Goal: Task Accomplishment & Management: Manage account settings

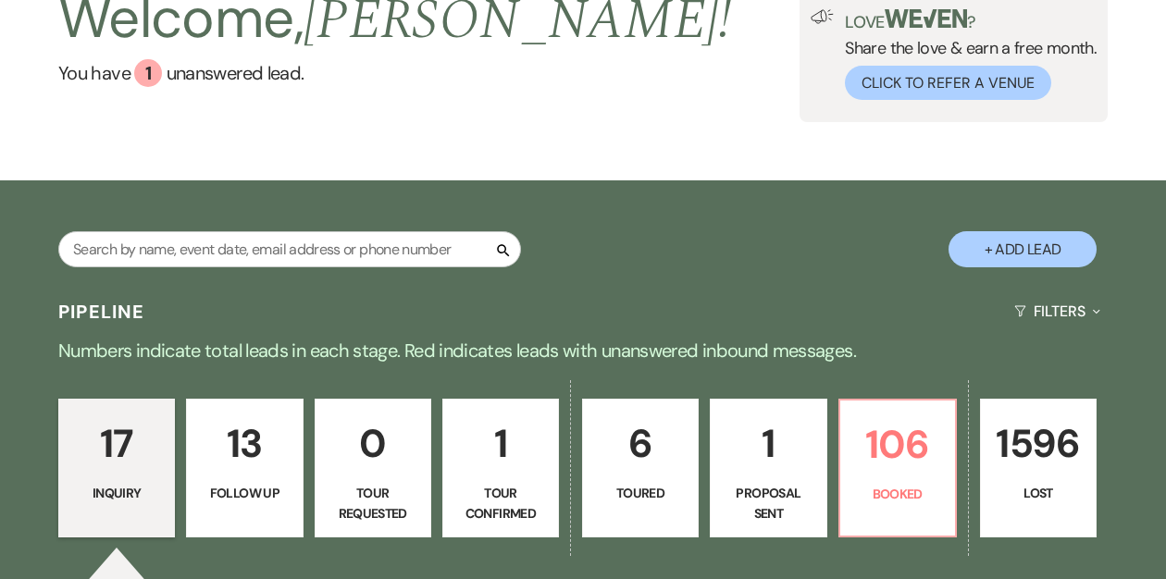
scroll to position [156, 0]
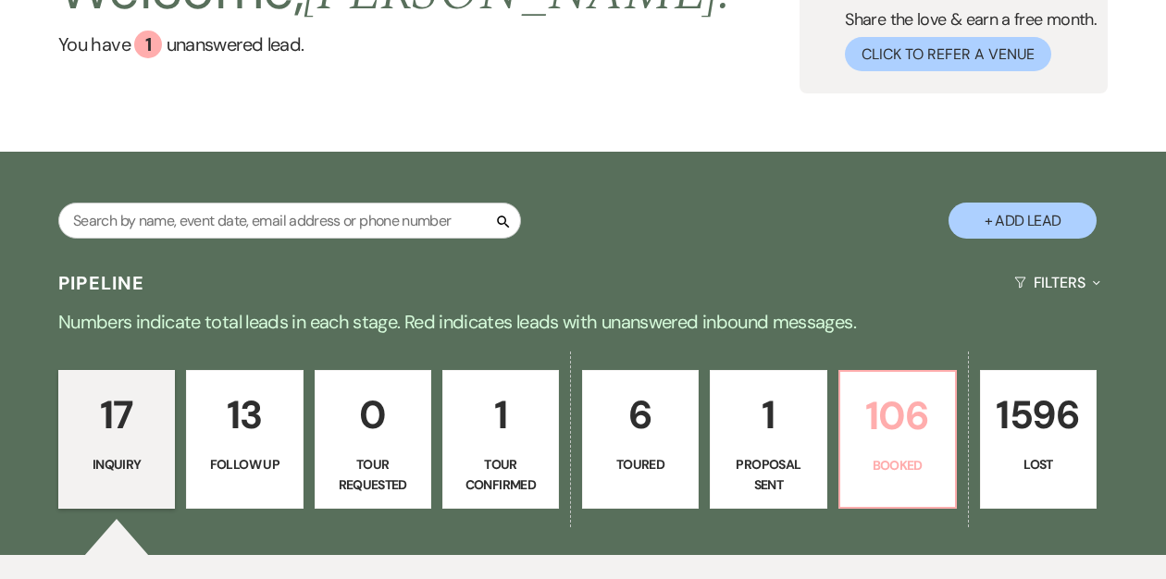
click at [871, 426] on p "106" at bounding box center [898, 416] width 93 height 62
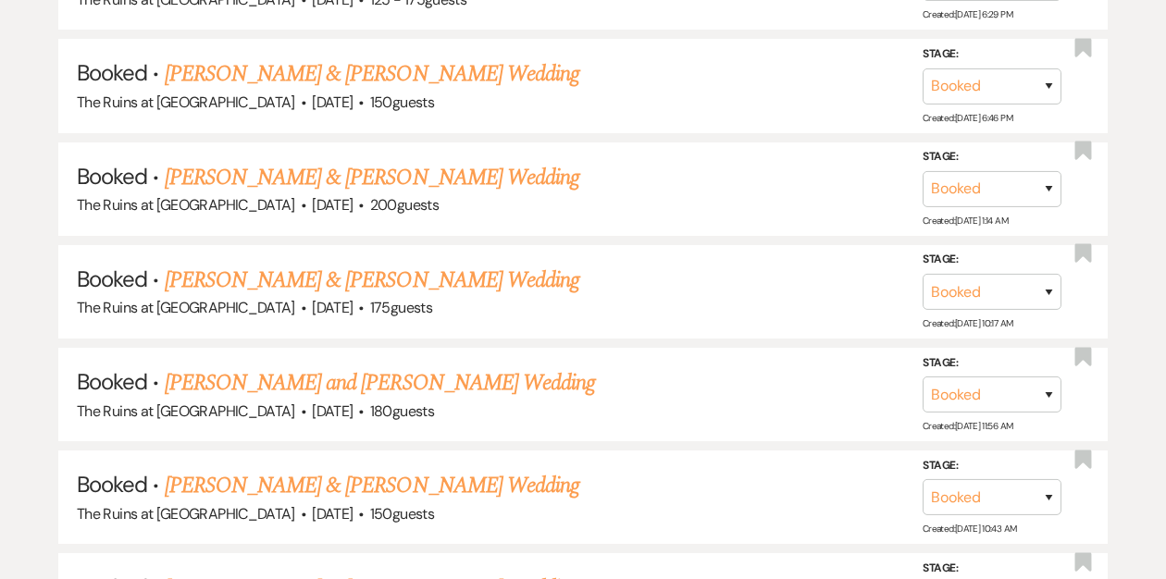
scroll to position [1629, 0]
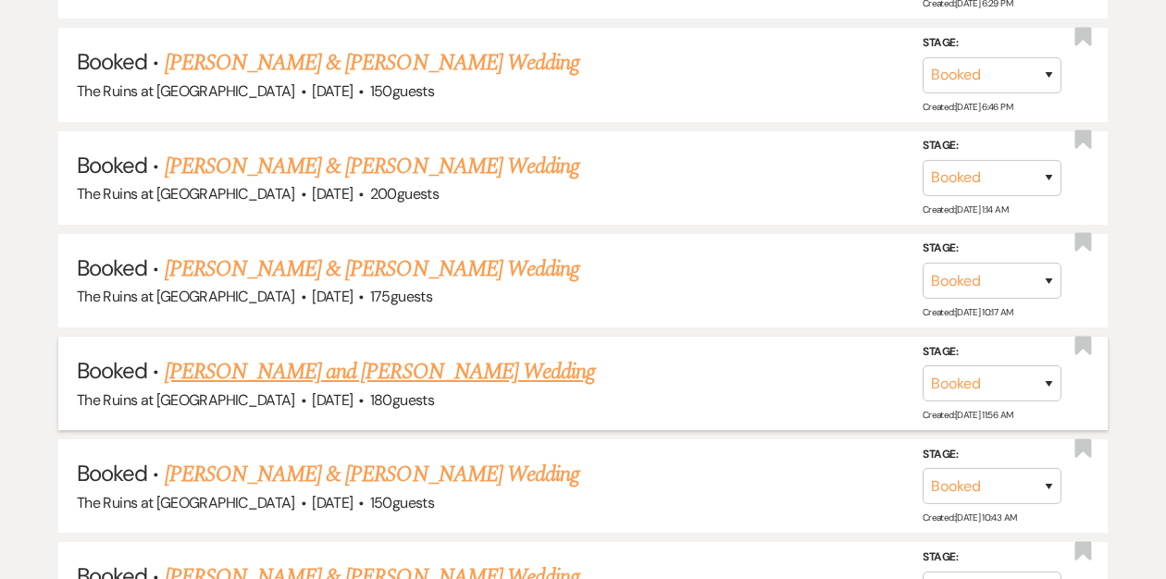
click at [484, 367] on link "[PERSON_NAME] and [PERSON_NAME] Wedding" at bounding box center [380, 371] width 431 height 33
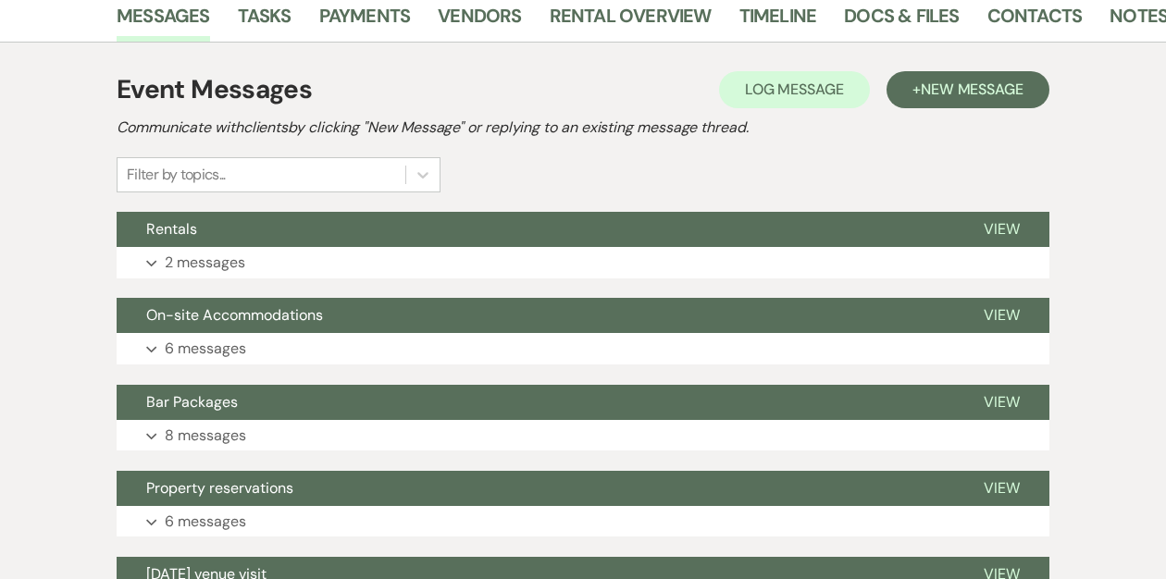
scroll to position [407, 0]
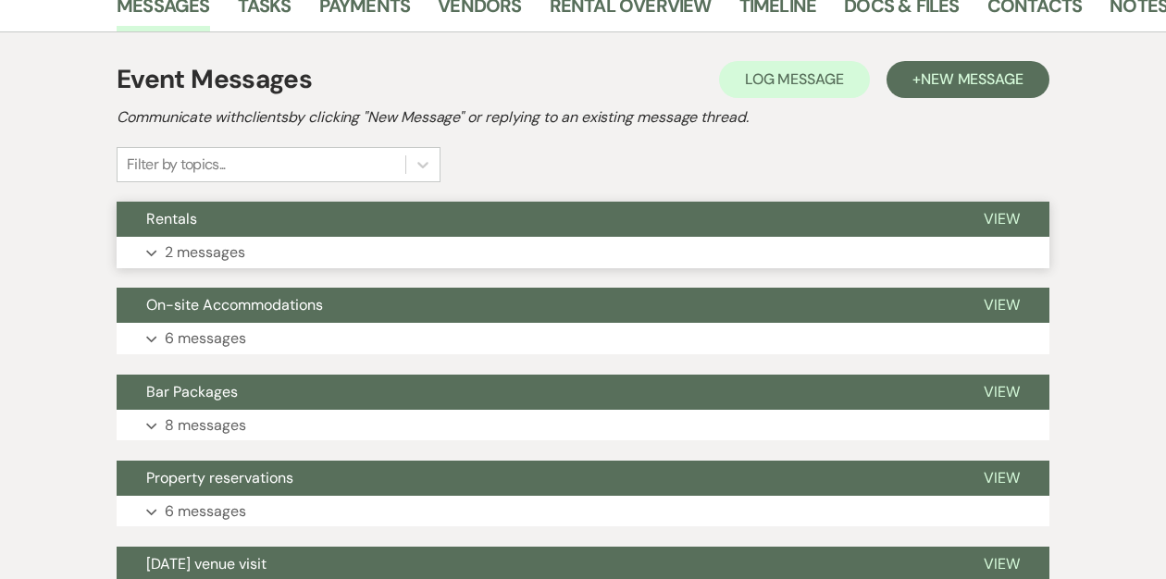
click at [479, 222] on button "Rentals" at bounding box center [536, 219] width 838 height 35
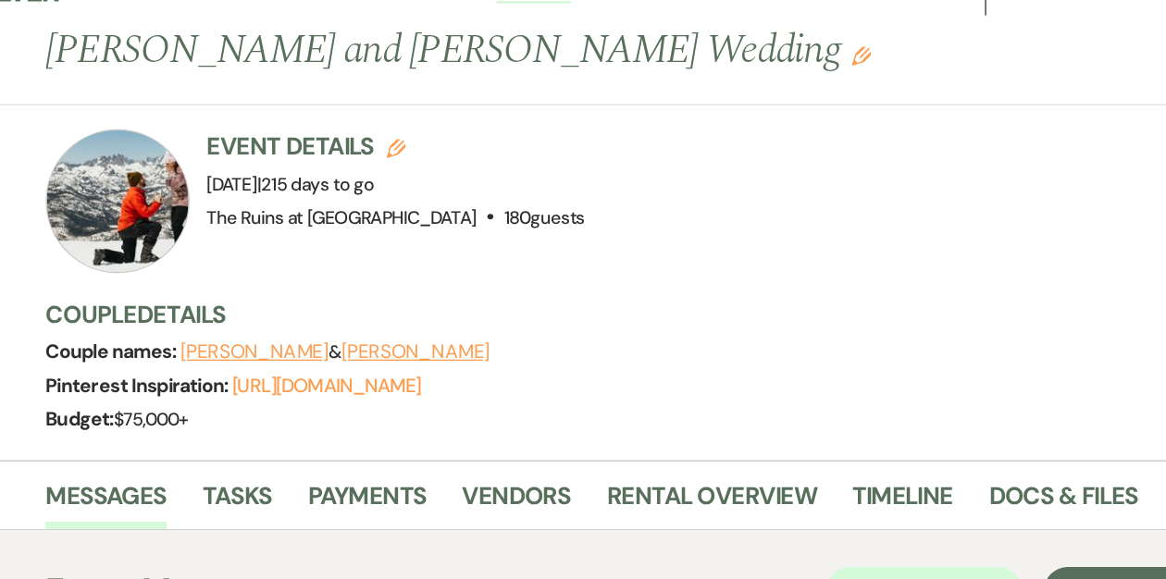
scroll to position [0, 0]
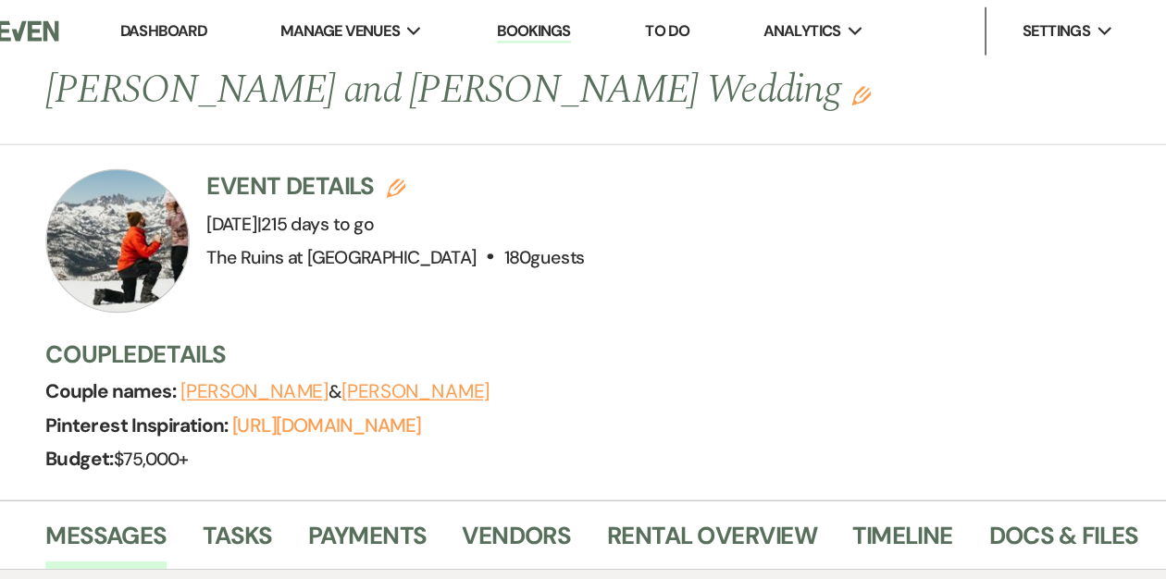
click at [212, 29] on link "Dashboard" at bounding box center [207, 24] width 67 height 16
